Goal: Navigation & Orientation: Find specific page/section

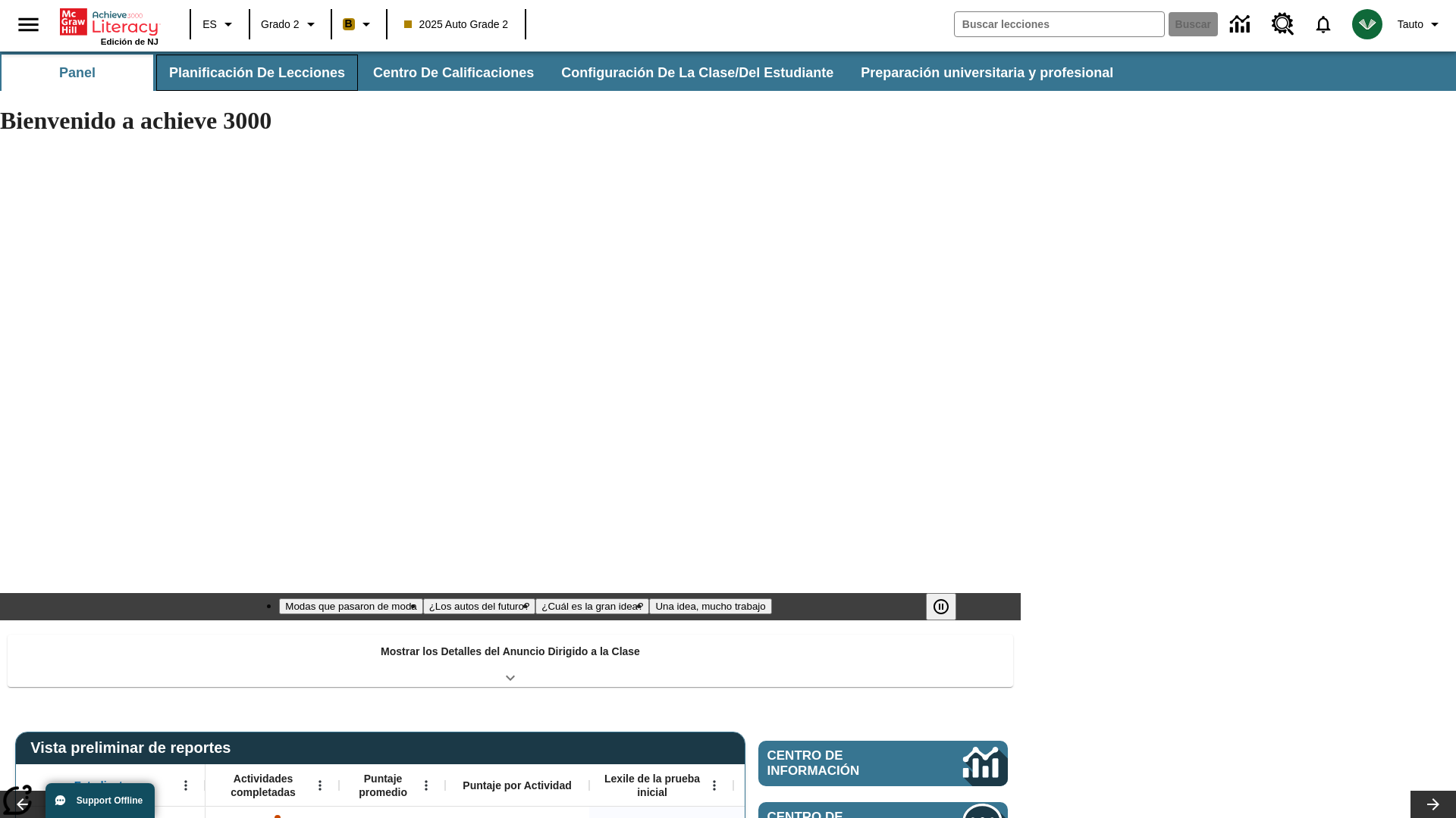
click at [254, 73] on button "Planificación de lecciones" at bounding box center [257, 72] width 202 height 36
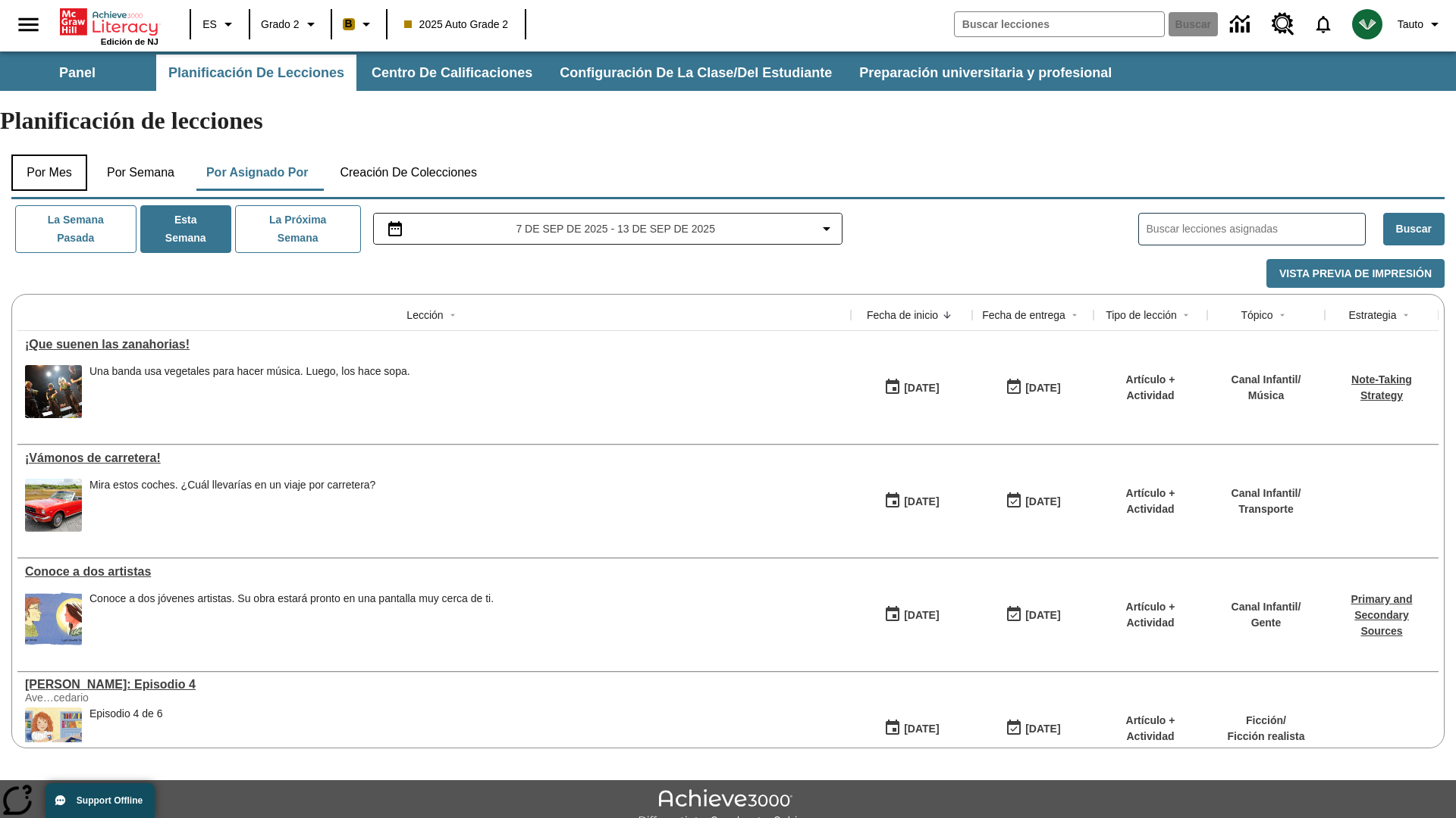
click at [49, 155] on button "Por mes" at bounding box center [49, 172] width 75 height 36
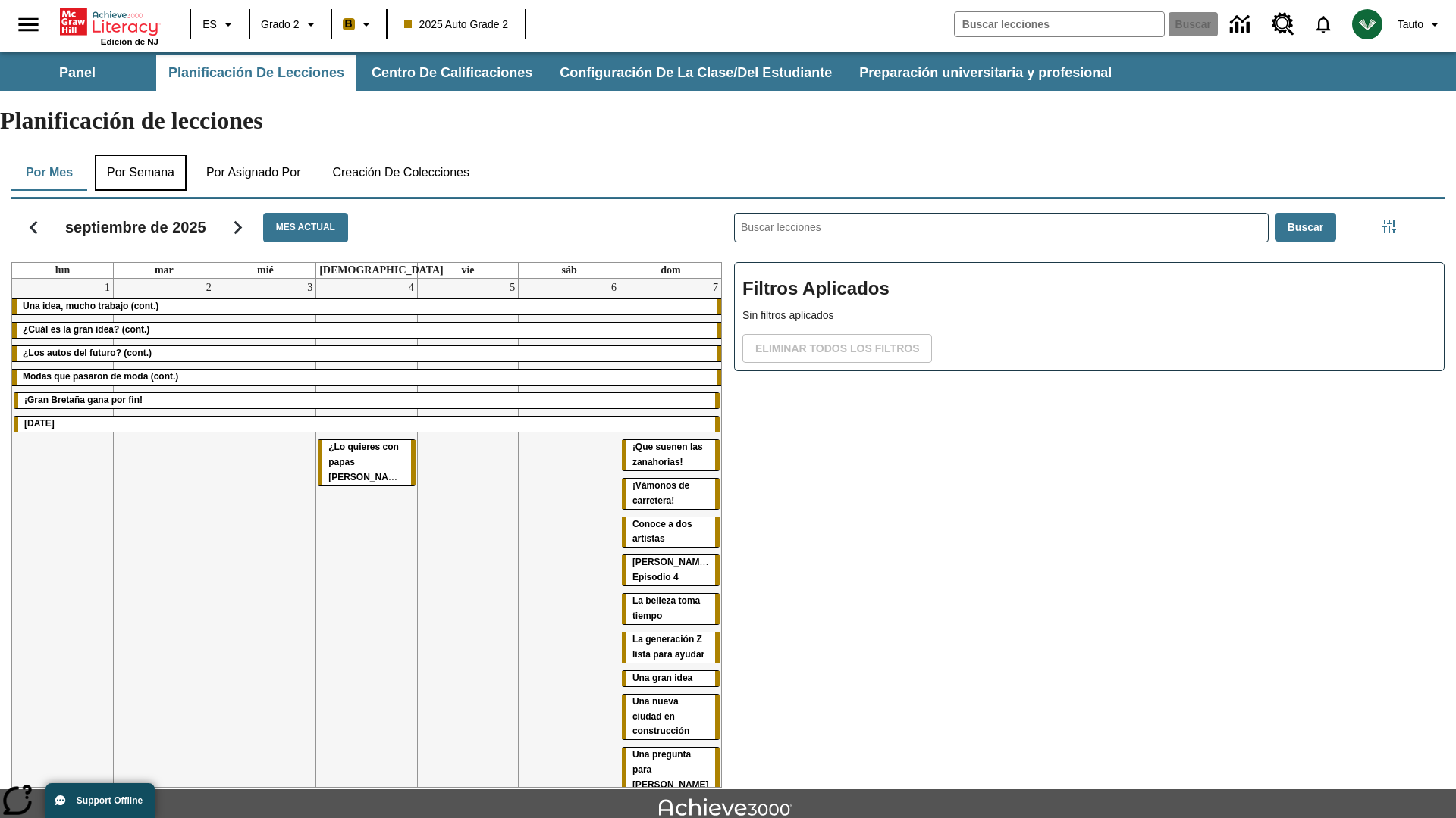
click at [142, 155] on button "Por semana" at bounding box center [140, 172] width 92 height 36
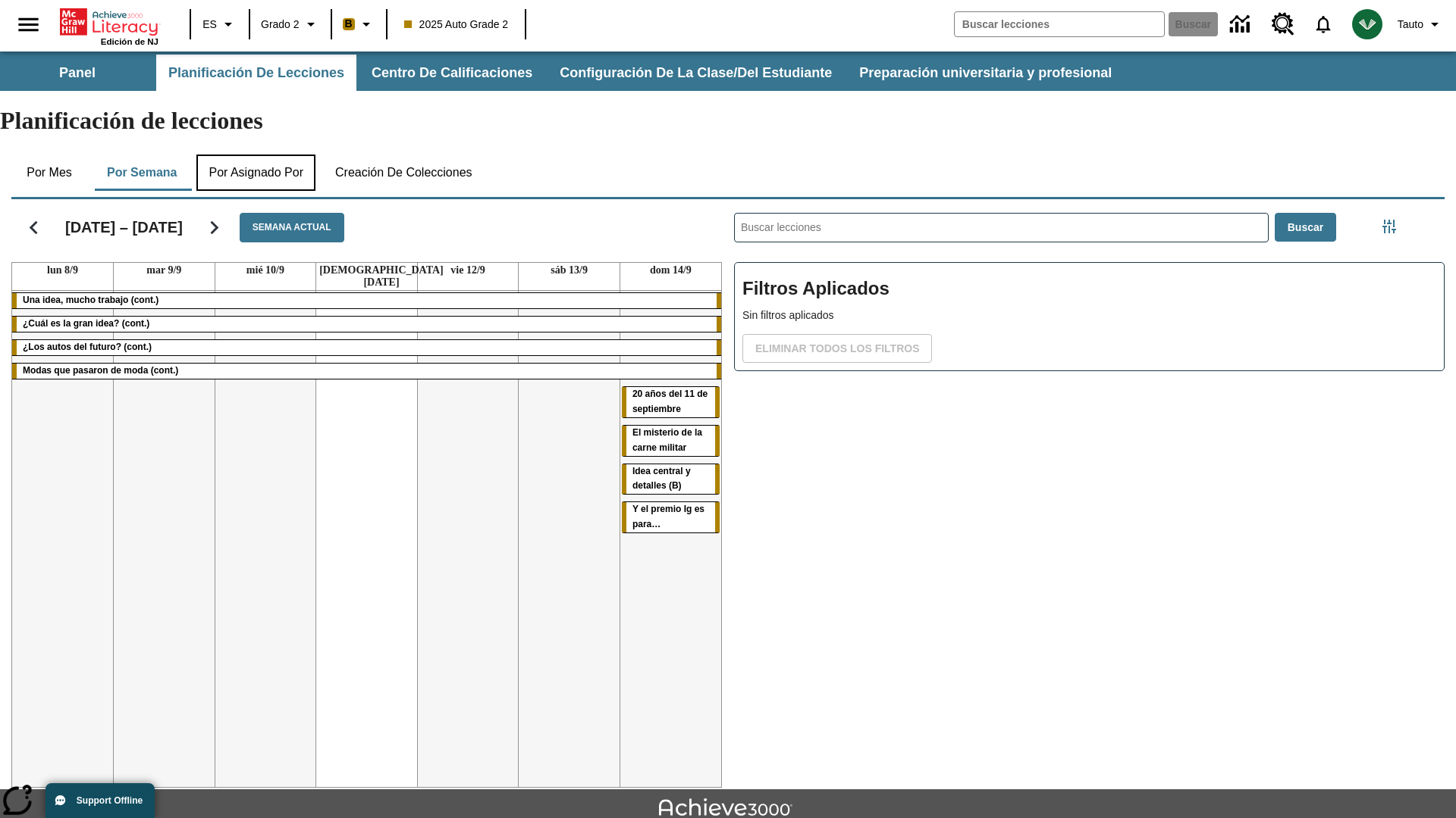
click at [262, 155] on button "Por asignado por" at bounding box center [256, 172] width 119 height 36
